Goal: Check status: Check status

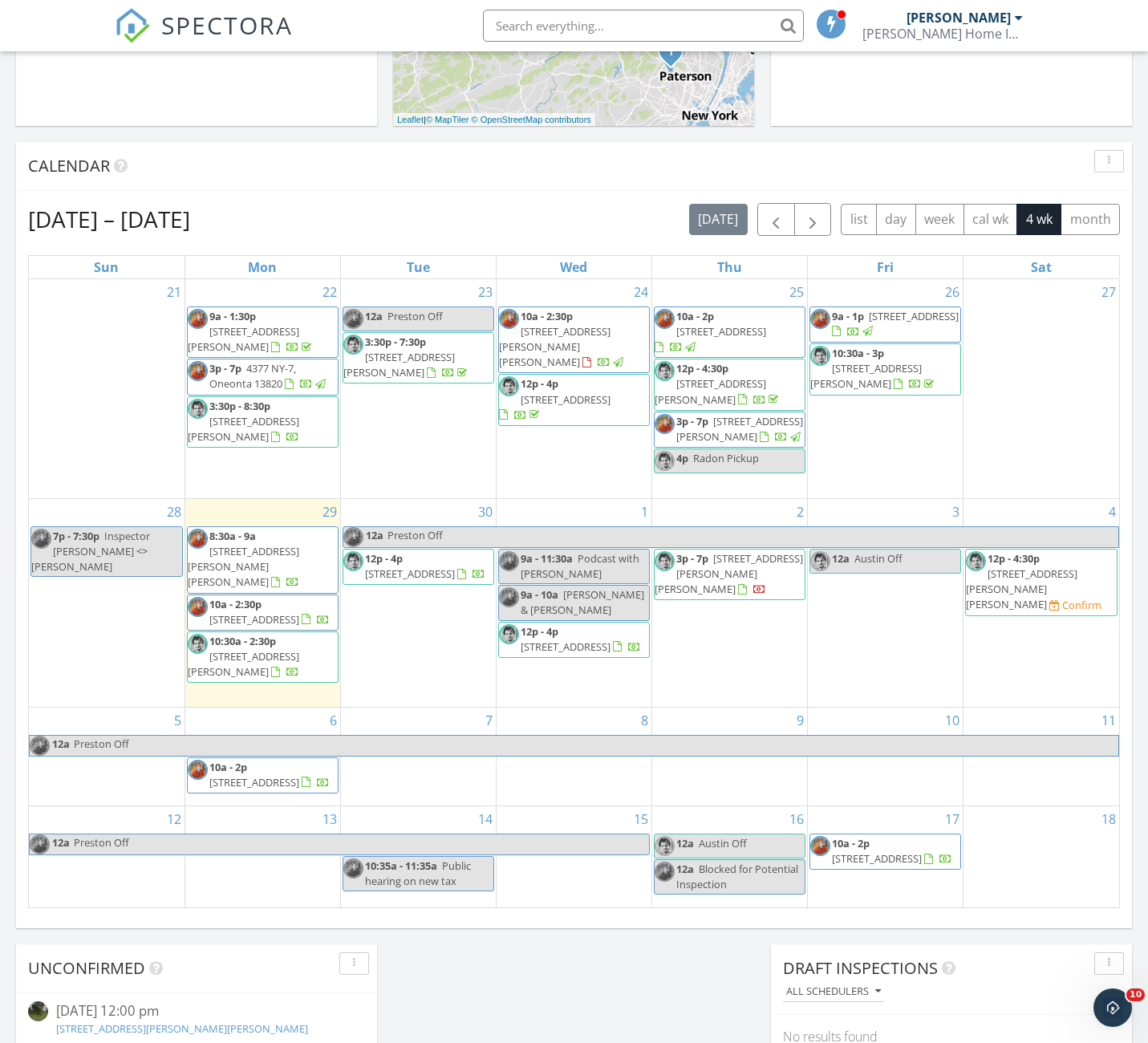
scroll to position [570, 0]
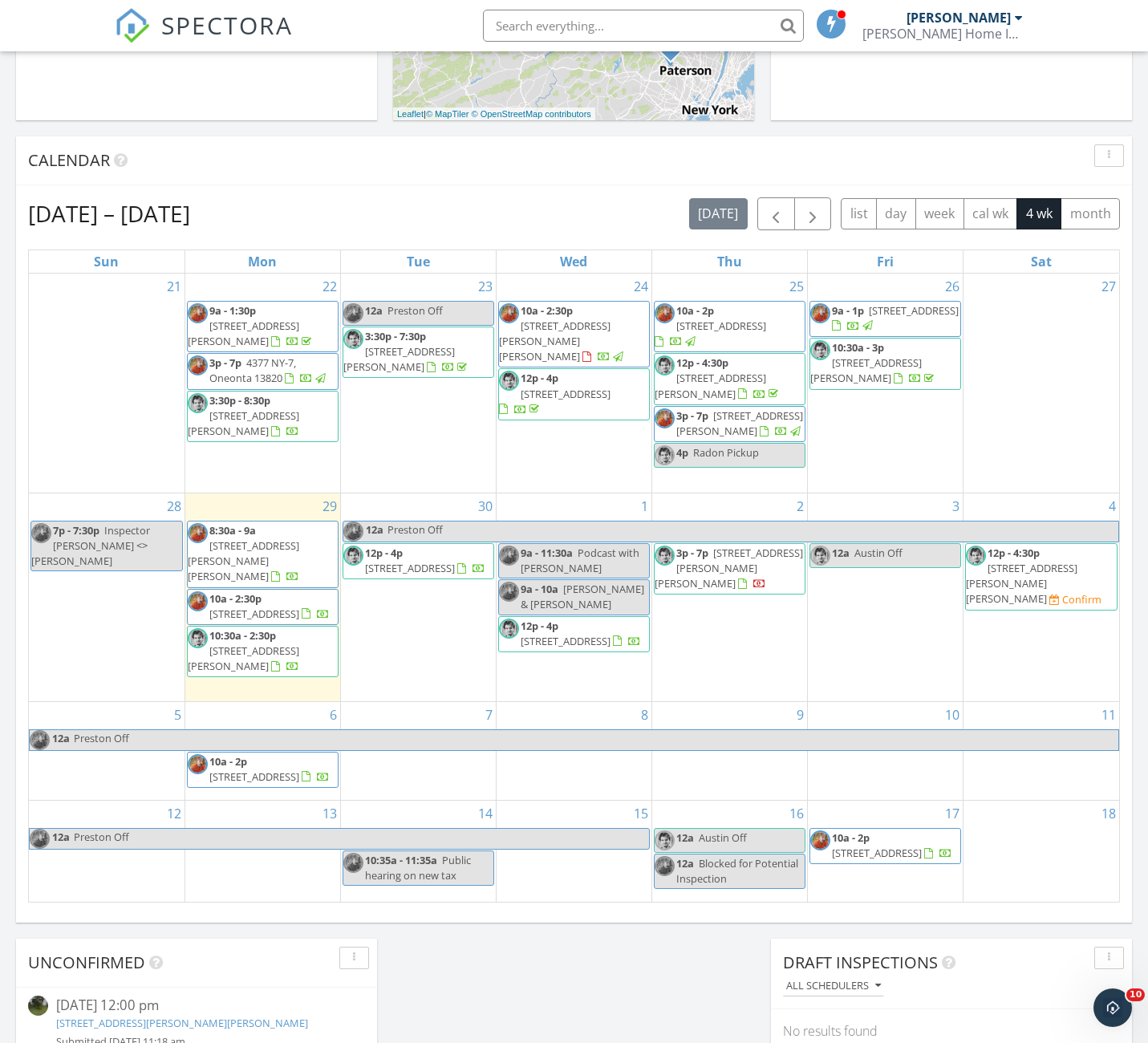
click at [1062, 593] on div "Confirm" at bounding box center [1082, 599] width 39 height 13
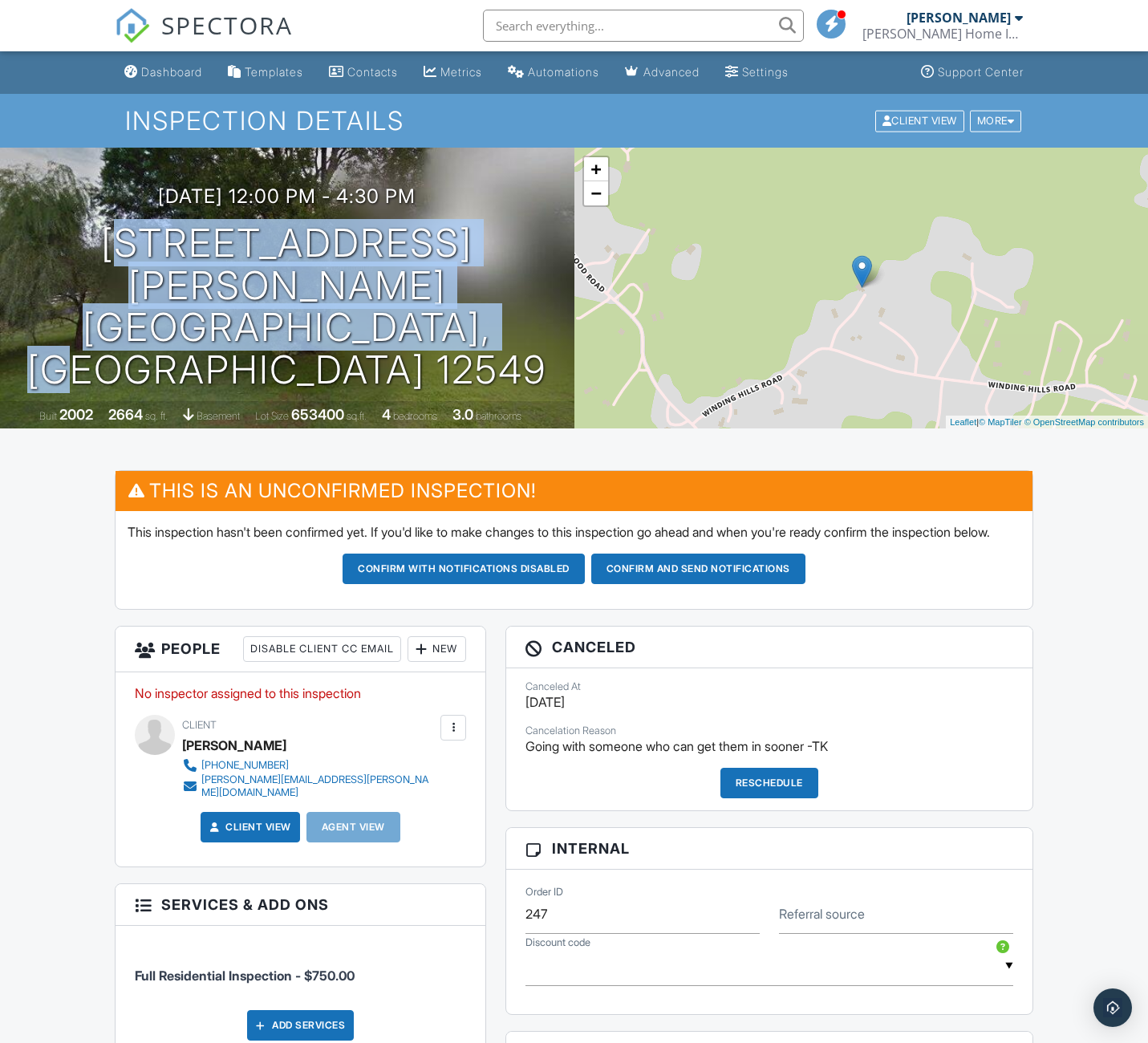
drag, startPoint x: 476, startPoint y: 329, endPoint x: 565, endPoint y: 205, distance: 152.6
click at [565, 205] on div "10/04/2025 12:00 pm - 4:30 pm 560 Winding Hill Rd Montgomery, NY 12549 Built 20…" at bounding box center [287, 287] width 574 height 280
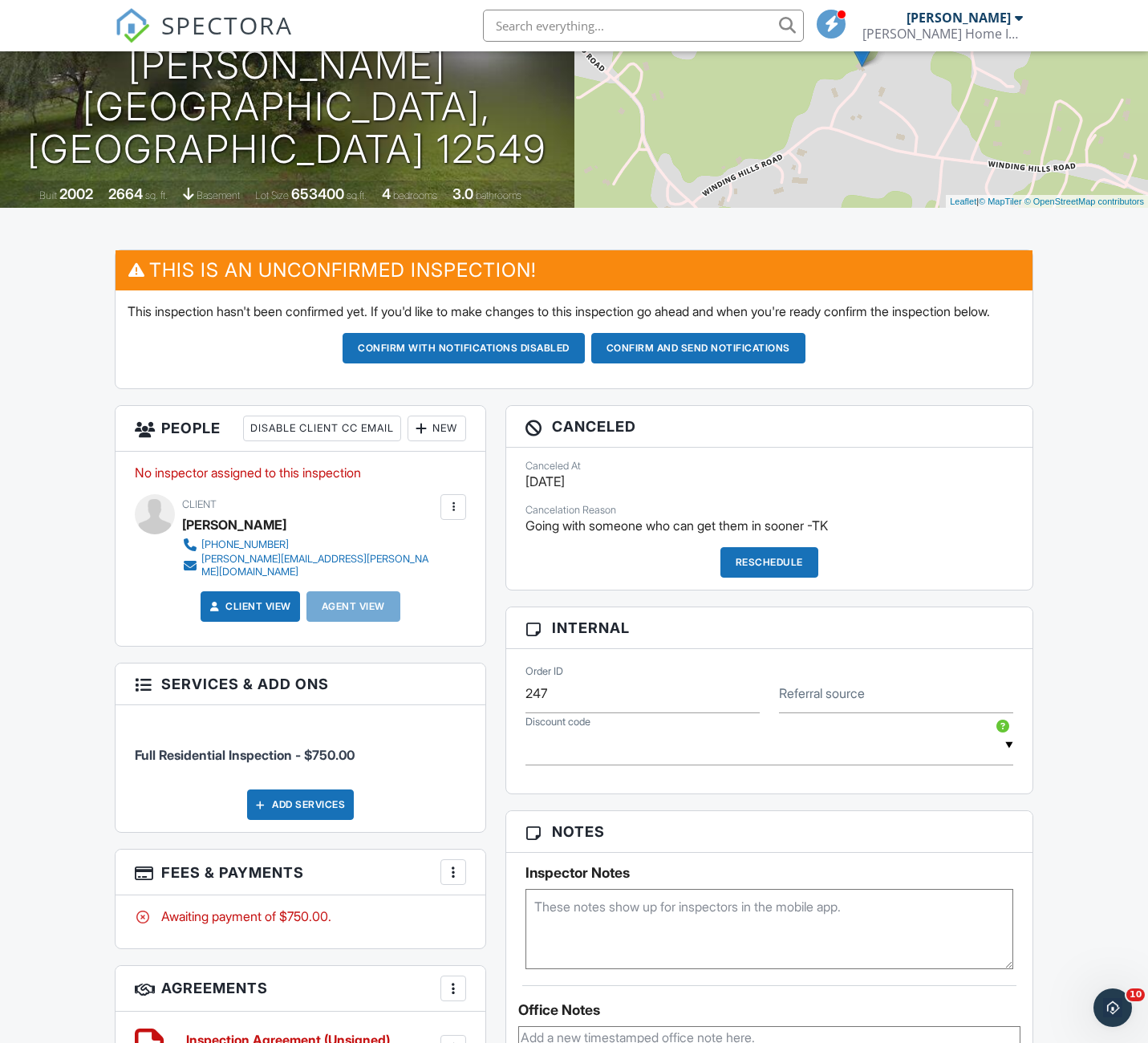
scroll to position [316, 0]
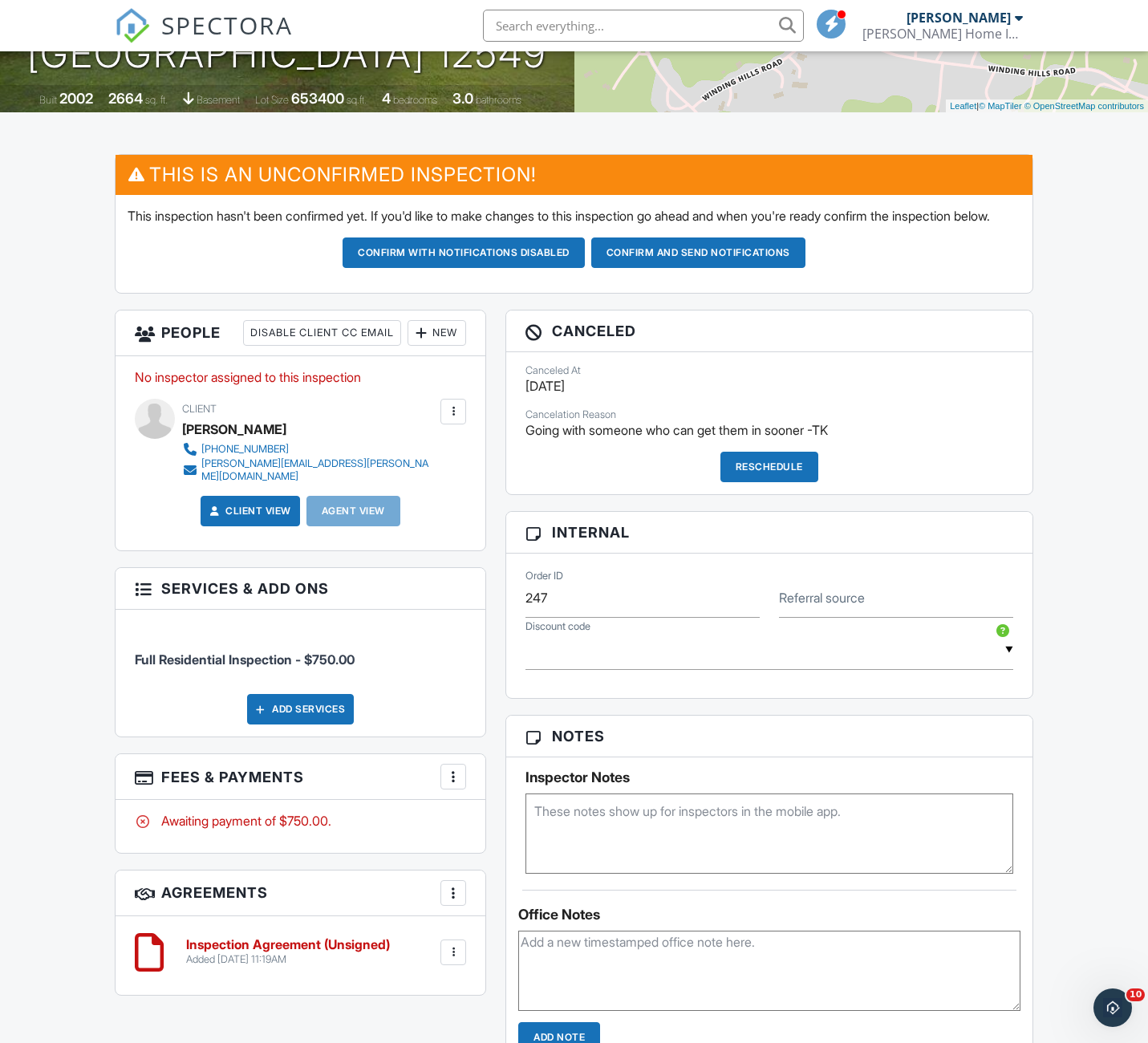
drag, startPoint x: 580, startPoint y: 445, endPoint x: 788, endPoint y: 432, distance: 208.4
click at [807, 433] on div "Canceled At 09/29/2025 Cancelation Reason Going with someone who can get them i…" at bounding box center [769, 423] width 526 height 142
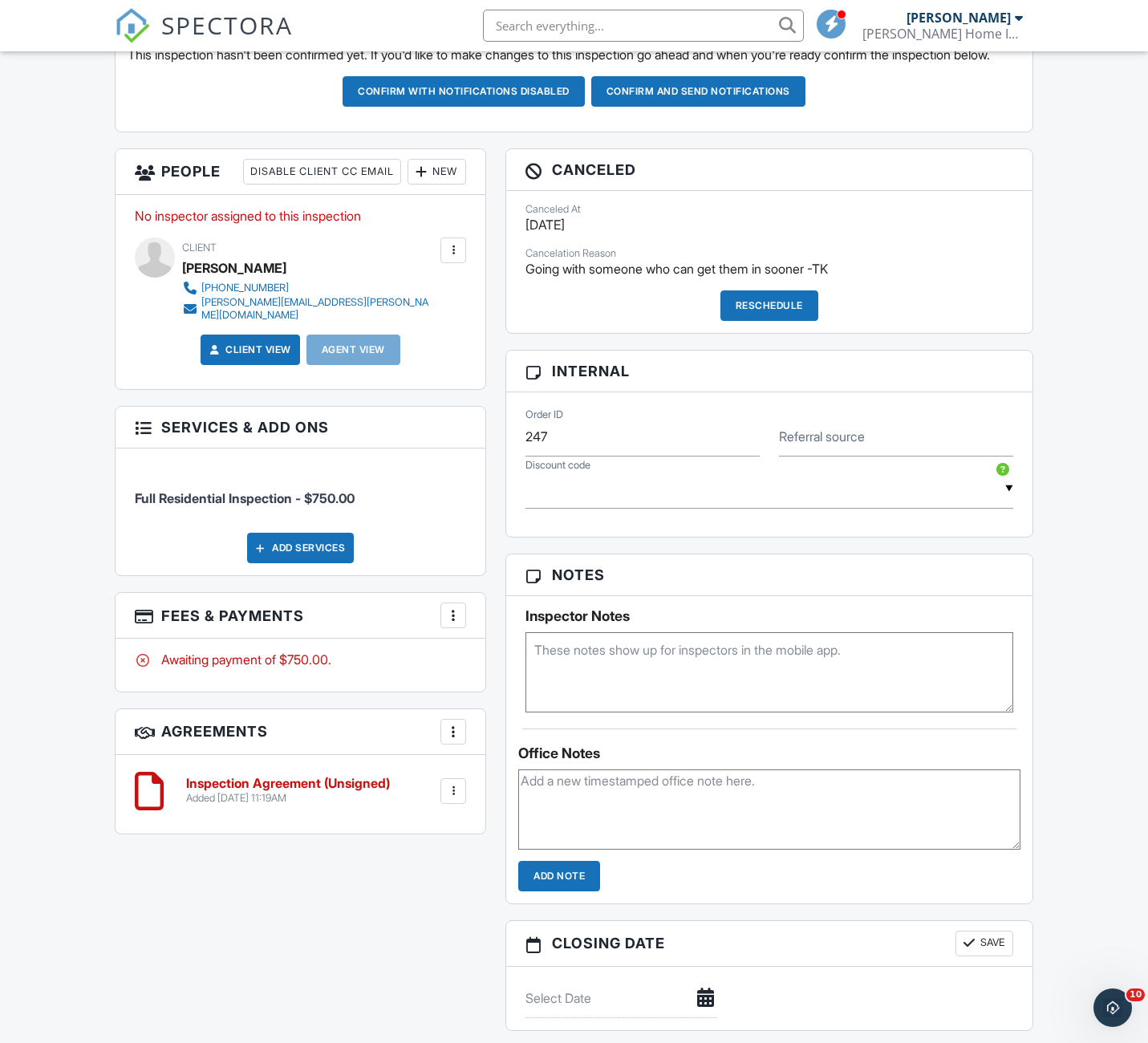
scroll to position [0, 0]
